Goal: Information Seeking & Learning: Learn about a topic

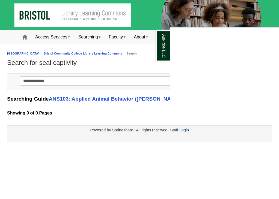
click at [228, 164] on div "Ask the LLC" at bounding box center [139, 99] width 279 height 199
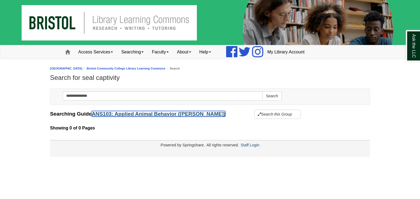
click at [156, 116] on link "ANS103: Applied Animal Behavior ([PERSON_NAME])" at bounding box center [159, 114] width 134 height 6
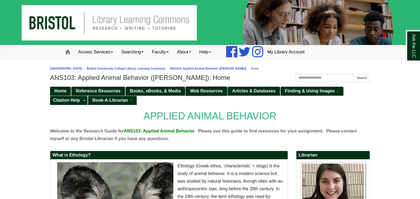
click at [196, 93] on span "Web Resources" at bounding box center [206, 91] width 33 height 5
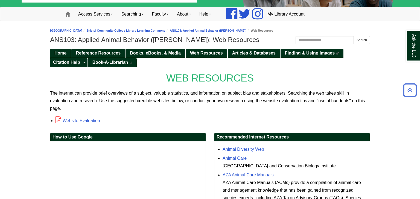
scroll to position [37, 0]
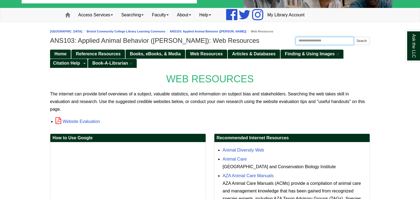
click at [310, 37] on input "Search this Guide" at bounding box center [324, 41] width 58 height 8
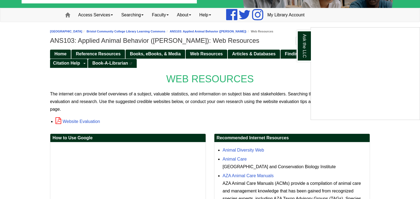
click at [298, 64] on div "Ask the LLC" at bounding box center [210, 99] width 420 height 199
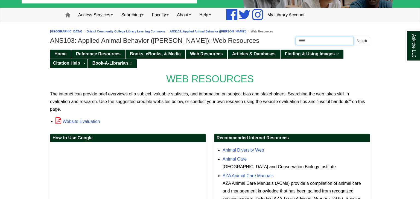
click at [330, 39] on input "*****" at bounding box center [324, 41] width 58 height 8
type input "*"
type input "*********"
click at [353, 37] on button "Search" at bounding box center [361, 41] width 16 height 8
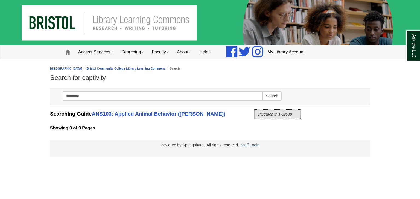
click at [261, 112] on button "Search this Group" at bounding box center [277, 114] width 46 height 9
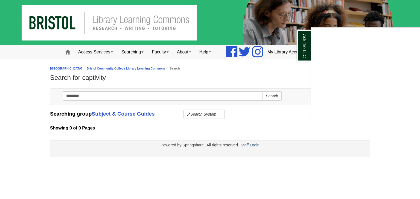
click at [119, 114] on div "Ask the LLC" at bounding box center [210, 99] width 420 height 199
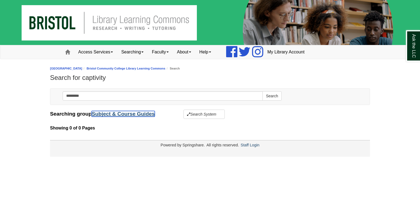
click at [119, 114] on link "Subject & Course Guides" at bounding box center [123, 114] width 63 height 6
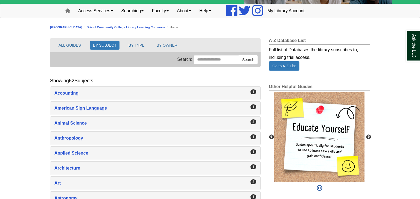
scroll to position [52, 0]
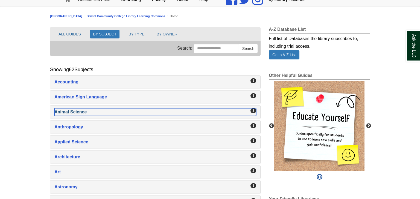
click at [85, 111] on div "Animal Science , 3 guides" at bounding box center [155, 112] width 202 height 8
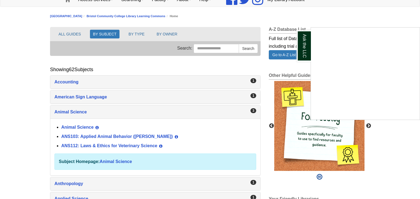
click at [110, 135] on div "Ask the LLC" at bounding box center [210, 99] width 420 height 199
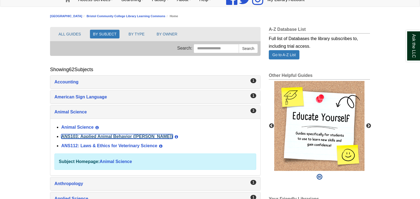
click at [110, 135] on link "ANS103: Applied Animal Behavior ([PERSON_NAME])" at bounding box center [116, 136] width 111 height 5
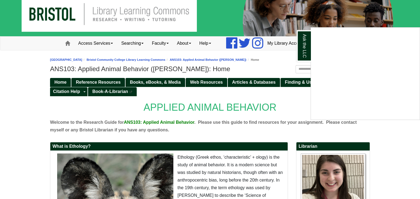
scroll to position [9, 0]
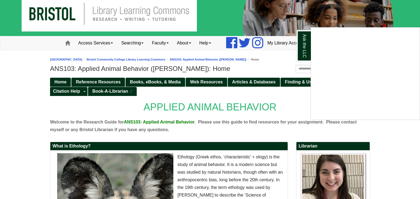
click at [201, 82] on div "Ask the LLC" at bounding box center [210, 99] width 420 height 199
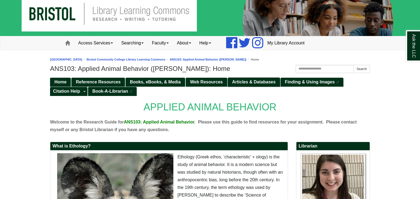
click at [254, 83] on span "Articles & Databases" at bounding box center [253, 82] width 43 height 5
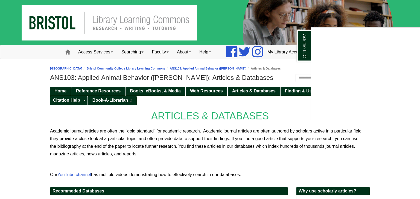
scroll to position [61, 0]
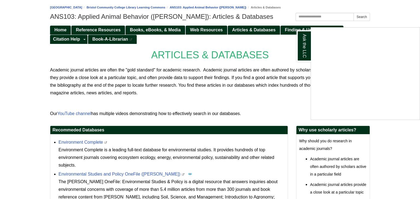
click at [172, 25] on div "Ask the LLC" at bounding box center [210, 99] width 420 height 199
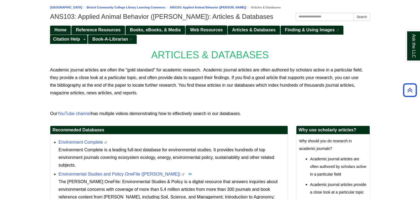
click at [192, 29] on span "Web Resources" at bounding box center [206, 30] width 33 height 5
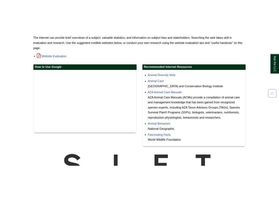
scroll to position [123, 0]
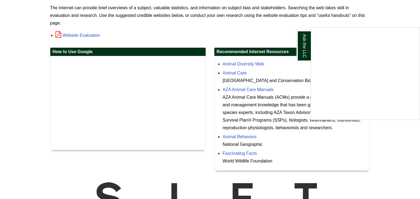
click at [251, 90] on div "Ask the LLC" at bounding box center [210, 99] width 420 height 199
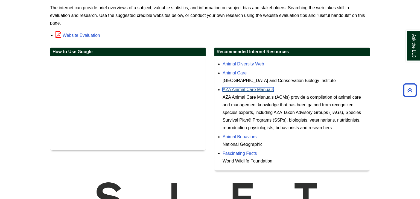
click at [252, 89] on link "AZA Animal Care Manuals" at bounding box center [247, 89] width 51 height 5
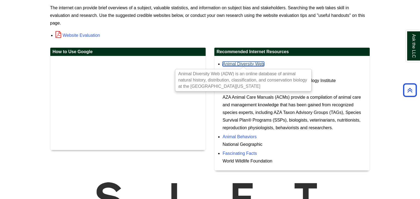
click at [250, 63] on link "Animal Diversity Web" at bounding box center [243, 64] width 42 height 5
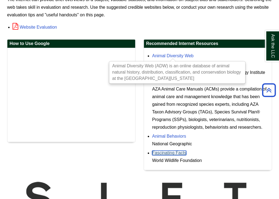
click at [170, 155] on link "Fascinating Facts" at bounding box center [169, 153] width 34 height 5
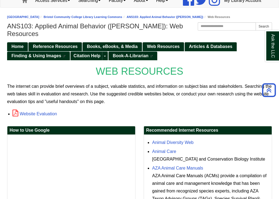
scroll to position [36, 0]
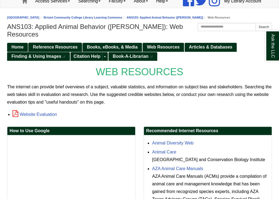
click at [59, 49] on span "Reference Resources" at bounding box center [55, 47] width 45 height 5
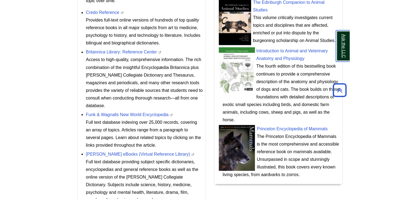
scroll to position [280, 0]
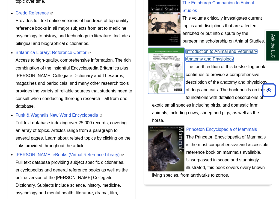
click at [215, 61] on link "Introduction to Animal and Veterinary Anatomy and Physiology" at bounding box center [222, 55] width 72 height 12
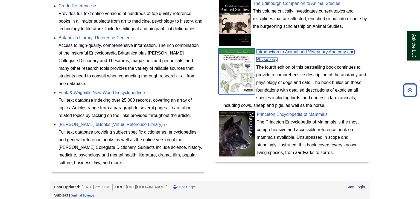
click at [273, 51] on link "Introduction to Animal and Veterinary Anatomy and Physiology" at bounding box center [305, 56] width 98 height 12
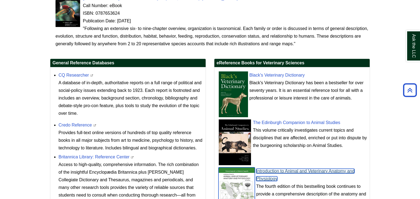
scroll to position [160, 0]
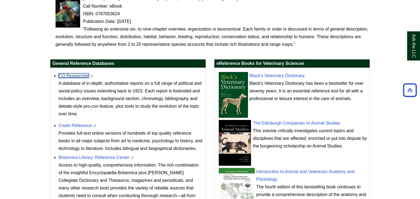
click at [83, 76] on link "CQ Researcher" at bounding box center [73, 75] width 30 height 5
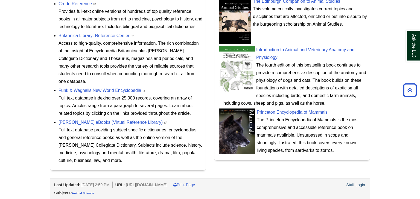
scroll to position [33, 0]
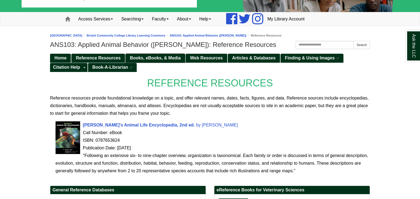
click at [164, 61] on link "Books, eBooks, & Media" at bounding box center [155, 58] width 60 height 9
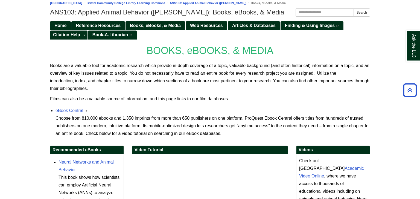
scroll to position [66, 0]
click at [60, 112] on link "eBook Central" at bounding box center [69, 110] width 28 height 5
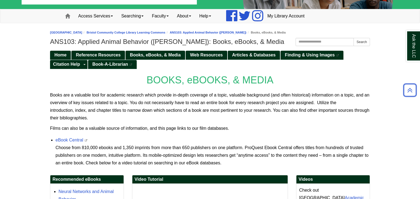
scroll to position [37, 0]
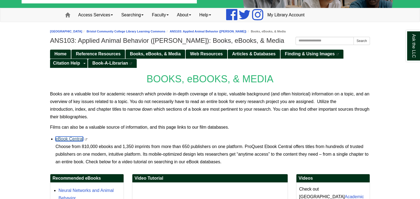
click at [70, 137] on link "eBook Central" at bounding box center [69, 139] width 28 height 5
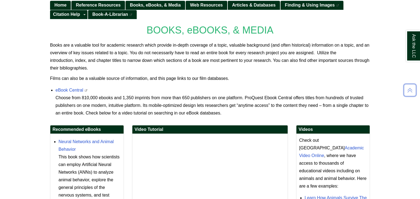
scroll to position [87, 0]
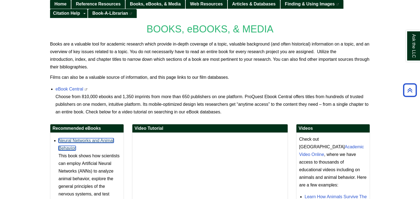
click at [94, 139] on link "Neural Networks and Animal Behavior" at bounding box center [85, 145] width 55 height 12
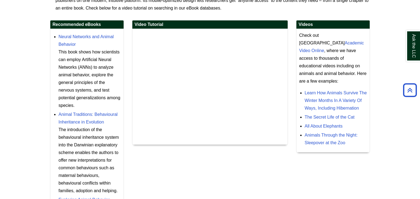
scroll to position [192, 0]
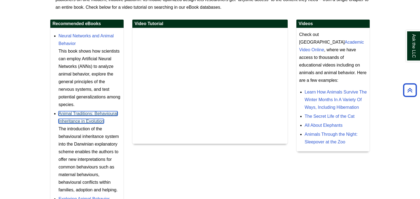
click at [69, 123] on link "Animal Traditions: Behavioural Inheritance in Evolution" at bounding box center [87, 117] width 59 height 12
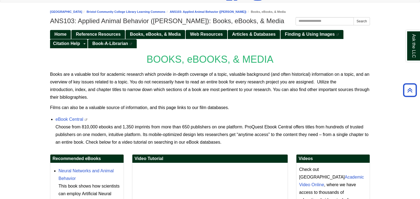
scroll to position [0, 0]
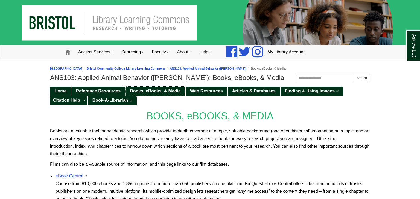
click at [173, 88] on link "Books, eBooks, & Media" at bounding box center [155, 91] width 60 height 9
click at [166, 95] on link "Books, eBooks, & Media" at bounding box center [155, 91] width 60 height 9
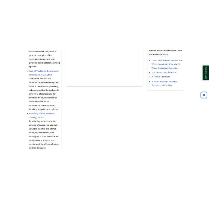
scroll to position [267, 0]
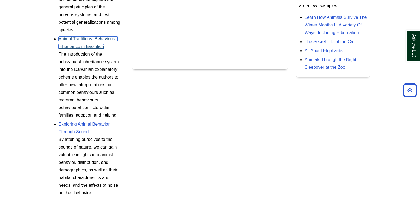
click at [81, 39] on link "Animal Traditions: Behavioural Inheritance in Evolution" at bounding box center [87, 43] width 59 height 12
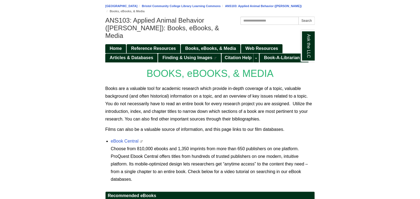
scroll to position [20, 0]
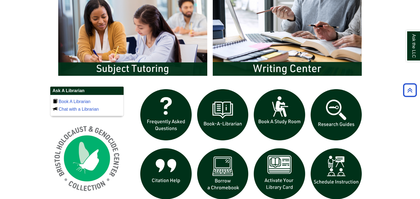
scroll to position [61, 319]
